Goal: Transaction & Acquisition: Book appointment/travel/reservation

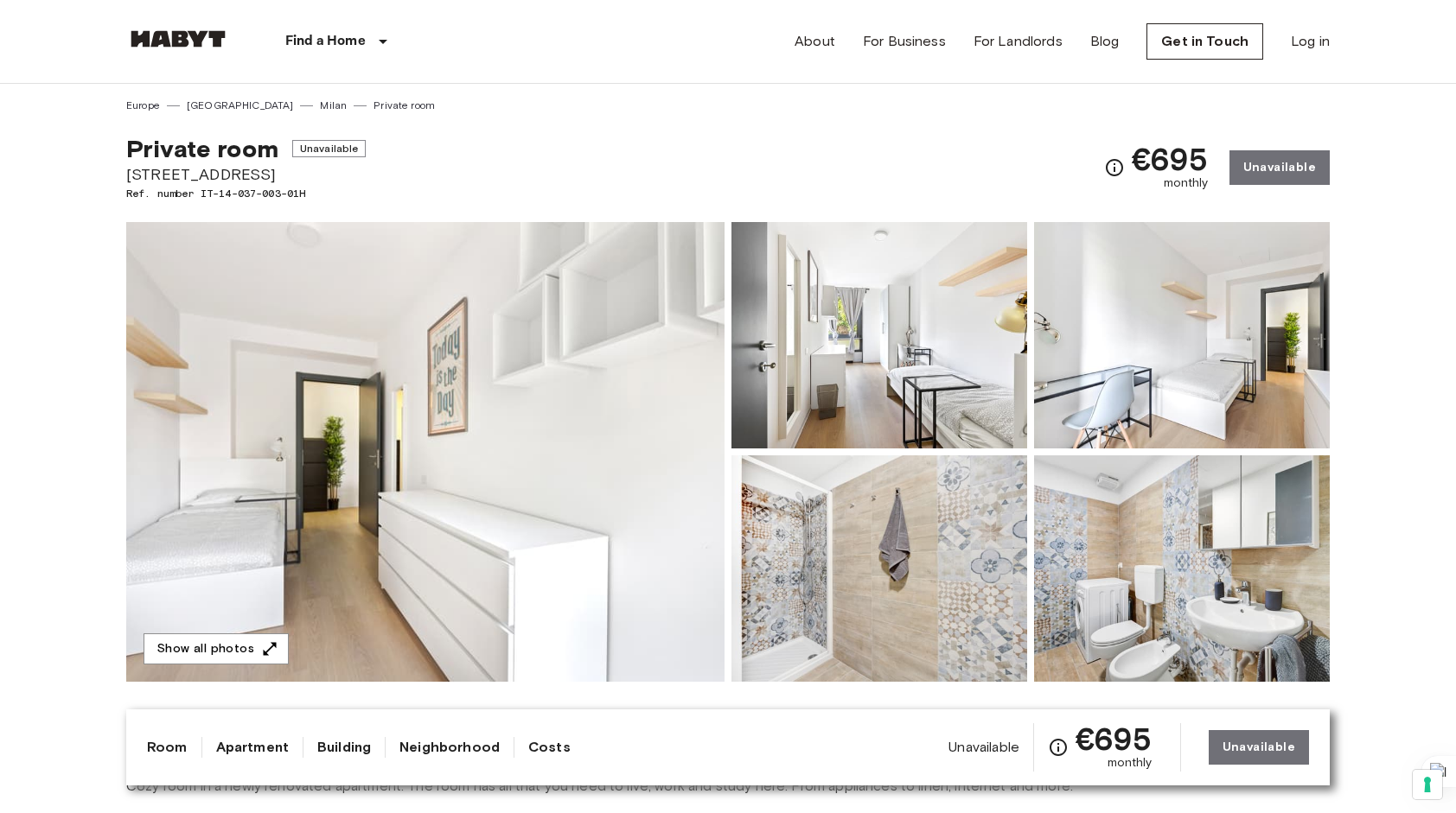
click at [320, 100] on link "Milan" at bounding box center [333, 106] width 27 height 15
